Goal: Complete application form: Complete application form

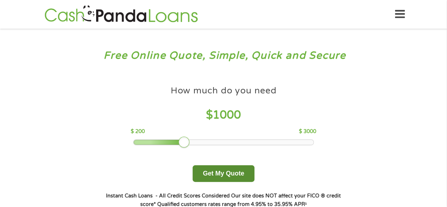
click at [228, 172] on button "Get My Quote" at bounding box center [223, 173] width 62 height 17
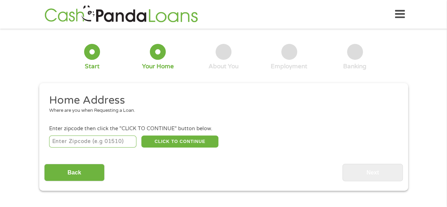
click at [64, 141] on input "number" at bounding box center [92, 141] width 87 height 12
type input "30331"
click at [167, 140] on button "CLICK TO CONTINUE" at bounding box center [179, 141] width 77 height 12
type input "30331"
type input "[GEOGRAPHIC_DATA]"
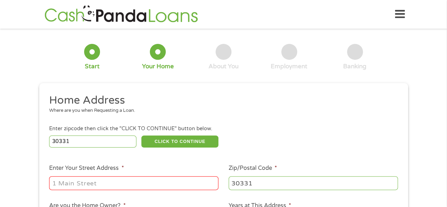
click at [63, 181] on input "Enter Your Street Address *" at bounding box center [133, 182] width 169 height 13
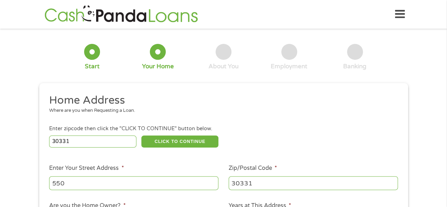
type input "[STREET_ADDRESS]"
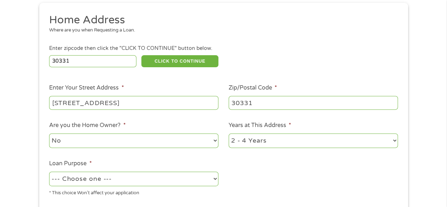
scroll to position [85, 0]
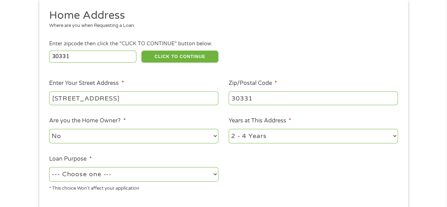
click at [210, 138] on select "No Yes" at bounding box center [133, 135] width 169 height 14
select select "yes"
click at [49, 129] on select "No Yes" at bounding box center [133, 135] width 169 height 14
click at [292, 137] on select "1 Year or less 1 - 2 Years 2 - 4 Years Over 4 Years" at bounding box center [312, 135] width 169 height 14
select select "60months"
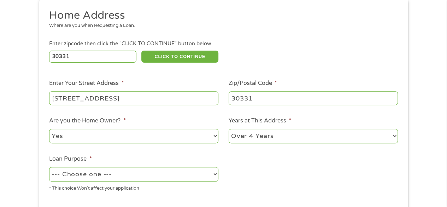
click at [228, 129] on select "1 Year or less 1 - 2 Years 2 - 4 Years Over 4 Years" at bounding box center [312, 135] width 169 height 14
click at [214, 172] on select "--- Choose one --- Pay Bills Debt Consolidation Home Improvement Major Purchase…" at bounding box center [133, 174] width 169 height 14
select select "other"
click at [49, 167] on select "--- Choose one --- Pay Bills Debt Consolidation Home Improvement Major Purchase…" at bounding box center [133, 174] width 169 height 14
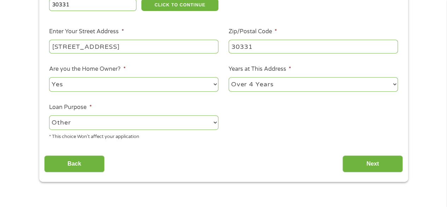
scroll to position [169, 0]
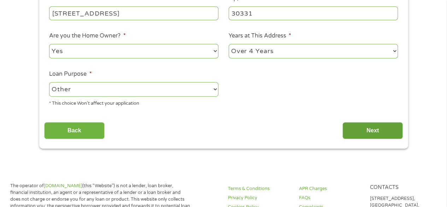
click at [376, 131] on input "Next" at bounding box center [372, 130] width 60 height 17
click at [366, 130] on input "Next" at bounding box center [372, 130] width 60 height 17
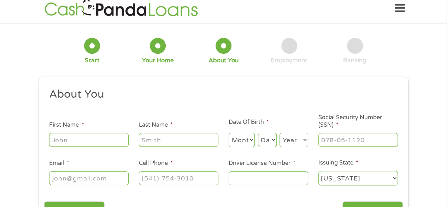
scroll to position [0, 0]
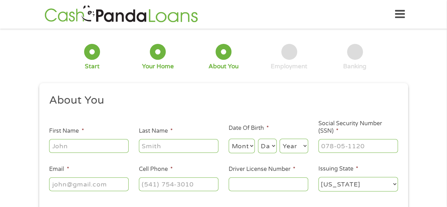
click at [76, 148] on input "First Name *" at bounding box center [88, 145] width 79 height 13
type input "[PERSON_NAME]"
type input "[PHONE_NUMBER]"
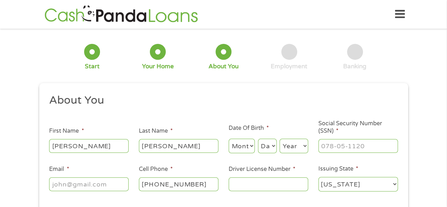
click at [235, 148] on select "Month 1 2 3 4 5 6 7 8 9 10 11 12" at bounding box center [241, 145] width 26 height 14
select select "2"
click at [228, 139] on select "Month 1 2 3 4 5 6 7 8 9 10 11 12" at bounding box center [241, 145] width 26 height 14
click at [267, 147] on select "Day 1 2 3 4 5 6 7 8 9 10 11 12 13 14 15 16 17 18 19 20 21 22 23 24 25 26 27 28 …" at bounding box center [267, 145] width 19 height 14
select select "6"
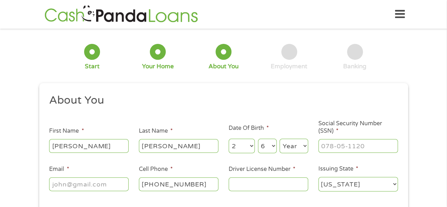
click at [258, 139] on select "Day 1 2 3 4 5 6 7 8 9 10 11 12 13 14 15 16 17 18 19 20 21 22 23 24 25 26 27 28 …" at bounding box center [267, 145] width 19 height 14
click at [293, 143] on select "Year [DATE] 2006 2005 2004 2003 2002 2001 2000 1999 1998 1997 1996 1995 1994 19…" at bounding box center [293, 145] width 29 height 14
select select "1963"
click at [279, 139] on select "Year [DATE] 2006 2005 2004 2003 2002 2001 2000 1999 1998 1997 1996 1995 1994 19…" at bounding box center [293, 145] width 29 height 14
click at [333, 149] on input "___-__-____" at bounding box center [357, 145] width 79 height 13
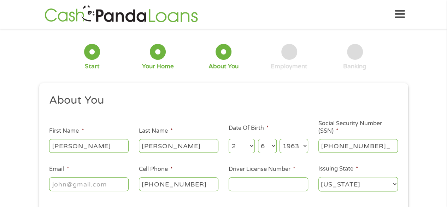
type input "259-31-9899"
click at [59, 186] on input "Email *" at bounding box center [88, 183] width 79 height 13
type input "[EMAIL_ADDRESS][DOMAIN_NAME]"
click at [240, 187] on input "Driver License Number *" at bounding box center [267, 183] width 79 height 13
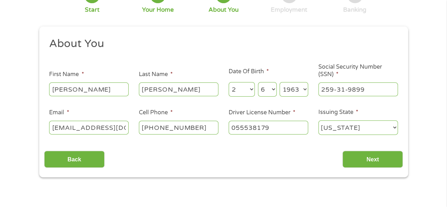
scroll to position [85, 0]
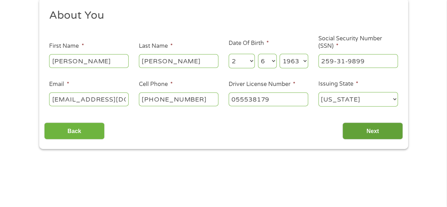
type input "055538179"
click at [372, 132] on input "Next" at bounding box center [372, 130] width 60 height 17
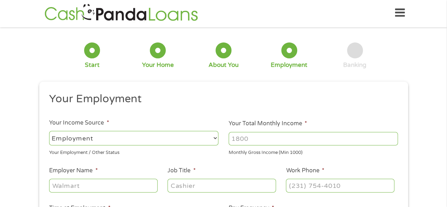
scroll to position [0, 0]
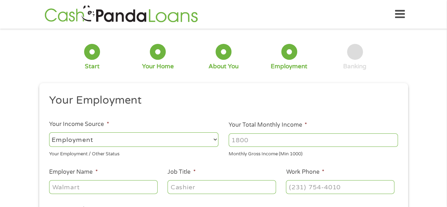
click at [249, 137] on input "Your Total Monthly Income *" at bounding box center [312, 139] width 169 height 13
type input "4600"
click at [103, 191] on input "Employer Name *" at bounding box center [103, 186] width 108 height 13
type input "[PERSON_NAME][GEOGRAPHIC_DATA]"
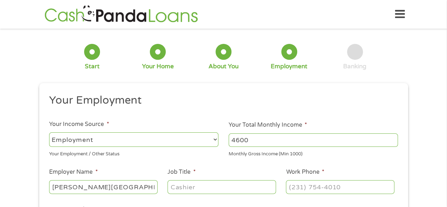
click at [178, 186] on input "Job Title *" at bounding box center [221, 186] width 108 height 13
type input "Director"
click at [297, 184] on input "(___) ___-____" at bounding box center [340, 186] width 108 height 13
type input "[PHONE_NUMBER]"
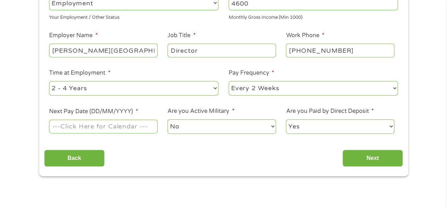
scroll to position [150, 0]
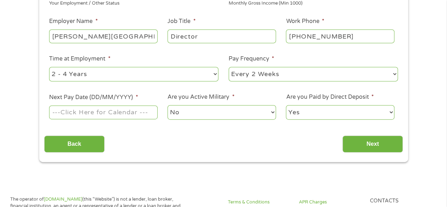
click at [215, 72] on select "--- Choose one --- 1 Year or less 1 - 2 Years 2 - 4 Years Over 4 Years" at bounding box center [133, 74] width 169 height 14
select select "60months"
click at [49, 67] on select "--- Choose one --- 1 Year or less 1 - 2 Years 2 - 4 Years Over 4 Years" at bounding box center [133, 74] width 169 height 14
click at [393, 75] on select "--- Choose one --- Every 2 Weeks Every Week Monthly Semi-Monthly" at bounding box center [312, 74] width 169 height 14
select select "semimonthly"
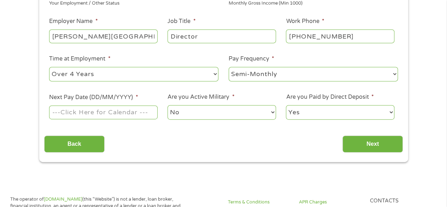
click at [228, 67] on select "--- Choose one --- Every 2 Weeks Every Week Monthly Semi-Monthly" at bounding box center [312, 74] width 169 height 14
click at [73, 110] on input "Next Pay Date (DD/MM/YYYY) *" at bounding box center [103, 111] width 108 height 13
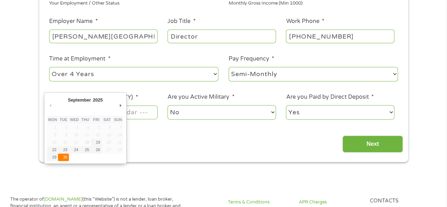
type input "[DATE]"
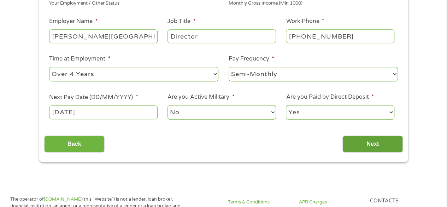
click at [373, 144] on input "Next" at bounding box center [372, 143] width 60 height 17
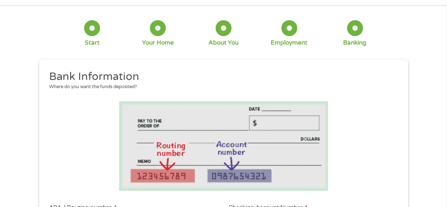
scroll to position [0, 0]
